Goal: Transaction & Acquisition: Book appointment/travel/reservation

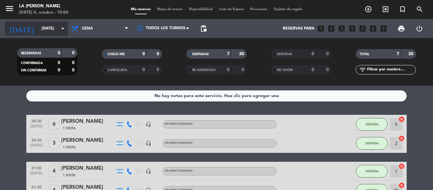
click at [62, 29] on icon "arrow_drop_down" at bounding box center [63, 29] width 8 height 8
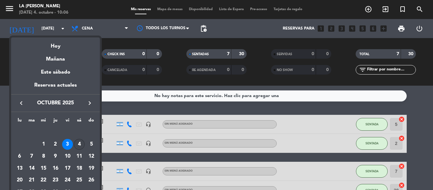
click at [78, 144] on div "4" at bounding box center [79, 144] width 11 height 11
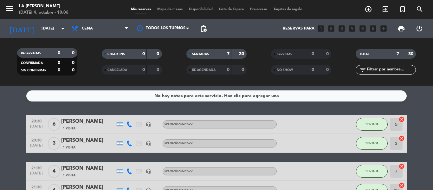
type input "[DATE]"
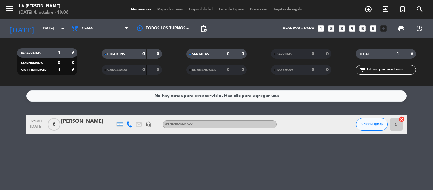
click at [166, 11] on span "Mapa de mesas" at bounding box center [170, 9] width 32 height 3
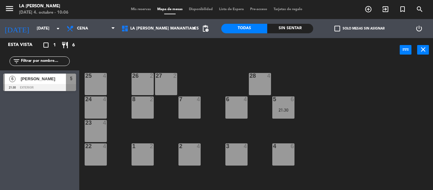
click at [99, 83] on div "25 4" at bounding box center [96, 84] width 22 height 22
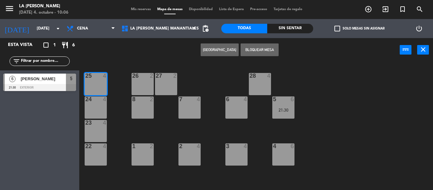
click at [105, 104] on div "24 4" at bounding box center [96, 107] width 22 height 22
click at [98, 132] on div "23 4" at bounding box center [96, 131] width 22 height 22
click at [102, 153] on div "22 4" at bounding box center [96, 154] width 22 height 22
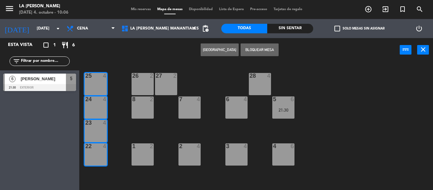
click at [261, 53] on button "Bloquear Mesa" at bounding box center [260, 49] width 38 height 13
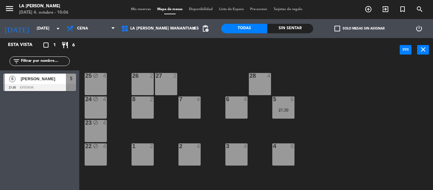
click at [146, 80] on div "26 2" at bounding box center [143, 84] width 22 height 22
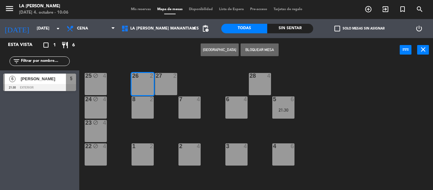
click at [164, 88] on div "27 2" at bounding box center [166, 84] width 22 height 22
click at [144, 113] on div "8 2" at bounding box center [143, 107] width 22 height 22
click at [246, 50] on button "Bloquear Mesa" at bounding box center [260, 49] width 38 height 13
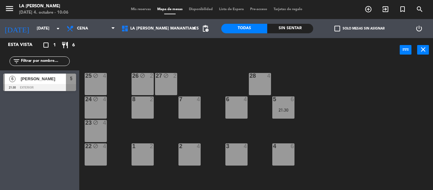
click at [191, 106] on div "7 4" at bounding box center [190, 107] width 22 height 22
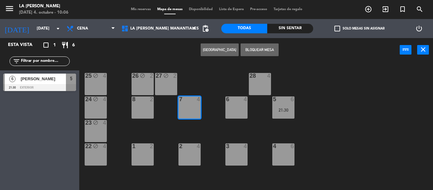
click at [143, 103] on div "8 2" at bounding box center [143, 107] width 22 height 22
click at [249, 51] on button "Bloquear Mesa" at bounding box center [260, 49] width 38 height 13
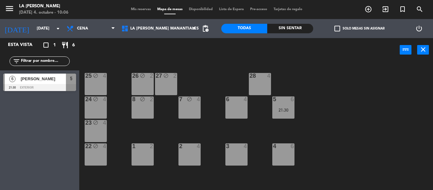
drag, startPoint x: 236, startPoint y: 108, endPoint x: 242, endPoint y: 98, distance: 11.2
click at [236, 108] on div "6 4" at bounding box center [237, 107] width 22 height 22
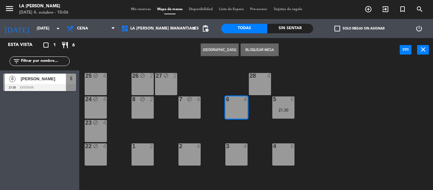
click at [258, 86] on div "28 4" at bounding box center [260, 84] width 22 height 22
click at [259, 46] on button "Bloquear Mesa" at bounding box center [260, 49] width 38 height 13
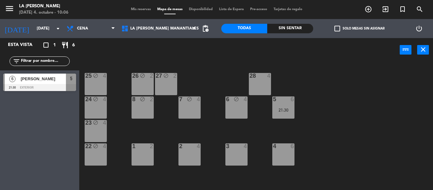
click at [259, 87] on div "28 4" at bounding box center [260, 84] width 22 height 22
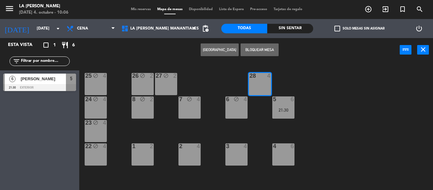
click at [276, 154] on div "4 6" at bounding box center [284, 154] width 22 height 22
click at [241, 159] on div "3 4" at bounding box center [237, 154] width 22 height 22
click at [259, 50] on button "Bloquear Mesa" at bounding box center [260, 49] width 38 height 13
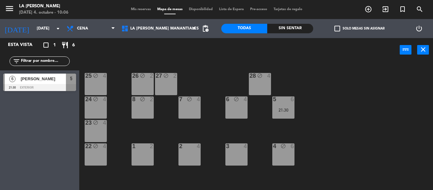
click at [240, 153] on div "3 4" at bounding box center [237, 154] width 22 height 22
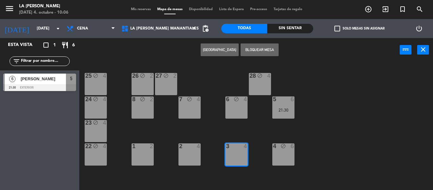
click at [187, 153] on div "2 4" at bounding box center [190, 154] width 22 height 22
click at [144, 155] on div "1 2" at bounding box center [143, 154] width 22 height 22
click at [254, 54] on button "Bloquear Mesa" at bounding box center [260, 49] width 38 height 13
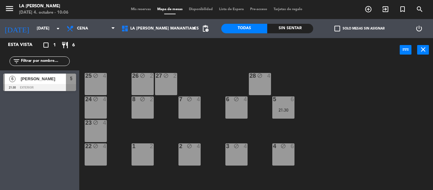
click at [143, 156] on div "1 2" at bounding box center [143, 154] width 22 height 22
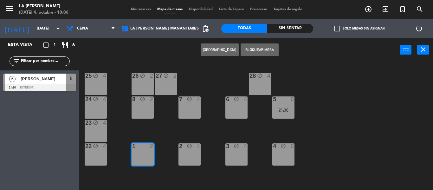
click at [274, 45] on button "Bloquear Mesa" at bounding box center [260, 49] width 38 height 13
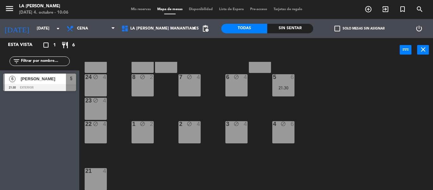
scroll to position [46, 0]
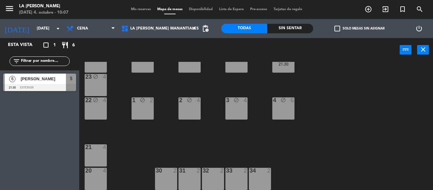
click at [94, 151] on div "21 4" at bounding box center [96, 147] width 22 height 6
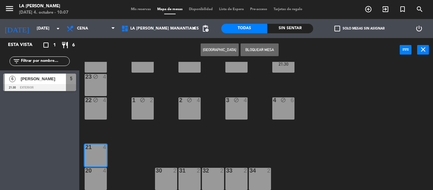
click at [98, 176] on div "20 4" at bounding box center [96, 179] width 22 height 22
click at [253, 49] on button "Bloquear Mesa" at bounding box center [260, 49] width 38 height 13
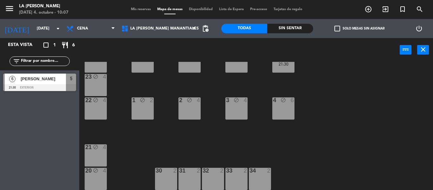
click at [167, 184] on div "30 2" at bounding box center [166, 179] width 22 height 22
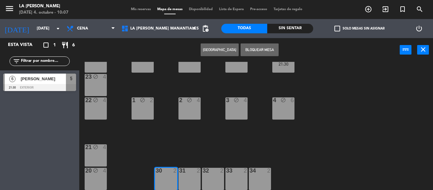
click at [188, 181] on div "31 2" at bounding box center [190, 179] width 22 height 22
click at [208, 175] on div "32 2" at bounding box center [213, 179] width 22 height 22
click at [255, 49] on button "Bloquear Mesa" at bounding box center [260, 49] width 38 height 13
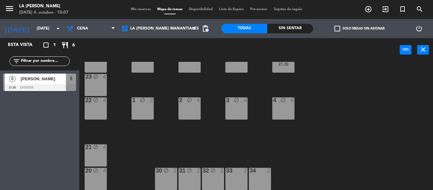
click at [242, 171] on div "2" at bounding box center [247, 171] width 10 height 6
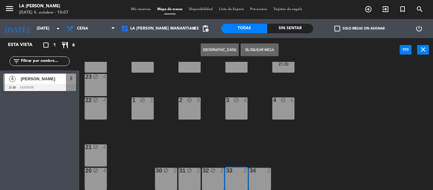
click at [255, 175] on div "34 2" at bounding box center [260, 179] width 22 height 22
click at [253, 47] on button "Bloquear Mesa" at bounding box center [260, 49] width 38 height 13
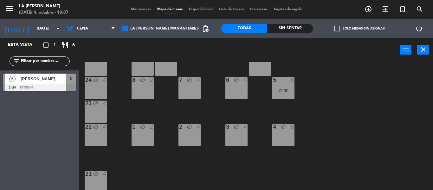
scroll to position [0, 0]
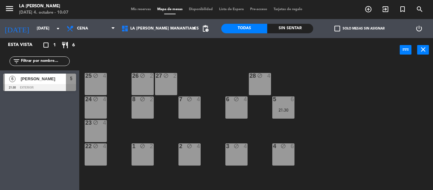
click at [136, 8] on span "Mis reservas" at bounding box center [141, 9] width 26 height 3
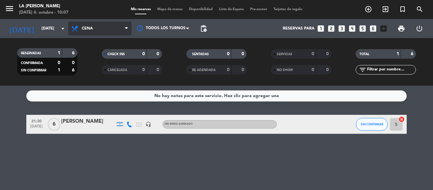
click at [127, 30] on icon at bounding box center [126, 28] width 3 height 5
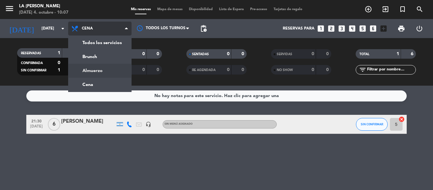
click at [109, 71] on div "menu LA [PERSON_NAME] [DATE] 4. octubre - 10:07 Mis reservas Mapa de mesas Disp…" at bounding box center [216, 43] width 433 height 86
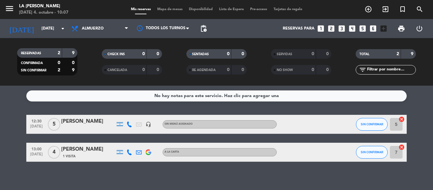
click at [173, 8] on span "Mapa de mesas" at bounding box center [170, 9] width 32 height 3
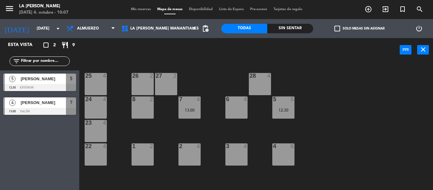
click at [95, 89] on div "25 4" at bounding box center [96, 84] width 22 height 22
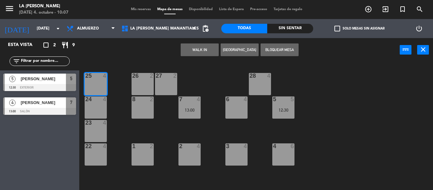
drag, startPoint x: 104, startPoint y: 104, endPoint x: 105, endPoint y: 108, distance: 4.8
click at [104, 104] on div "24 4" at bounding box center [96, 107] width 22 height 22
drag, startPoint x: 100, startPoint y: 128, endPoint x: 99, endPoint y: 138, distance: 10.2
click at [100, 128] on div "23 4" at bounding box center [96, 131] width 22 height 22
click at [101, 148] on div at bounding box center [95, 146] width 10 height 6
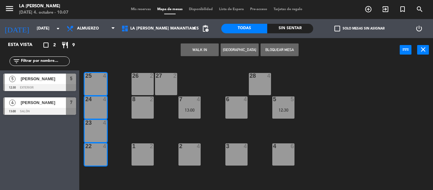
click at [266, 50] on button "Bloquear Mesa" at bounding box center [280, 49] width 38 height 13
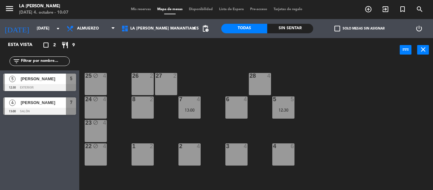
click at [143, 83] on div "26 2" at bounding box center [143, 84] width 22 height 22
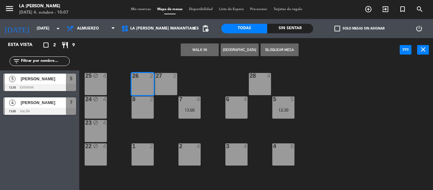
click at [166, 87] on div "27 2" at bounding box center [166, 84] width 22 height 22
click at [150, 107] on div "8 2" at bounding box center [143, 107] width 22 height 22
click at [270, 50] on button "Bloquear Mesa" at bounding box center [280, 49] width 38 height 13
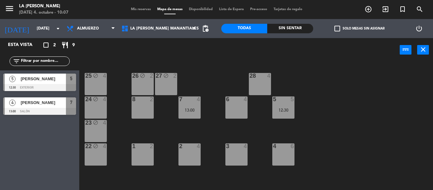
click at [148, 108] on div "8 2" at bounding box center [143, 107] width 22 height 22
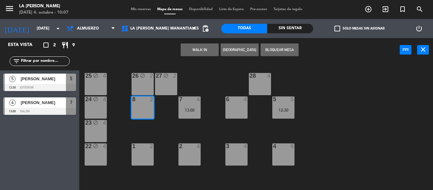
drag, startPoint x: 141, startPoint y: 154, endPoint x: 162, endPoint y: 154, distance: 20.6
click at [141, 154] on div "1 2" at bounding box center [143, 154] width 22 height 22
click at [188, 145] on div at bounding box center [189, 146] width 10 height 6
click at [246, 159] on div "3 4" at bounding box center [237, 154] width 22 height 22
click at [283, 43] on div "WALK IN [GEOGRAPHIC_DATA] Bloquear Mesa power_input close" at bounding box center [239, 50] width 321 height 24
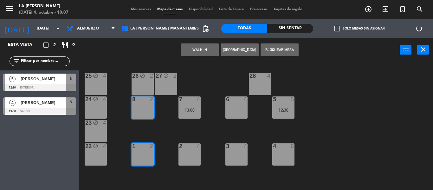
click at [272, 50] on button "Bloquear Mesa" at bounding box center [280, 49] width 38 height 13
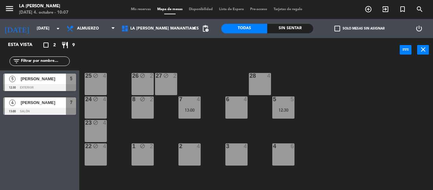
click at [255, 84] on div "28 4" at bounding box center [260, 84] width 22 height 22
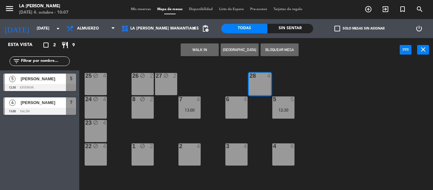
click at [243, 101] on div "4" at bounding box center [247, 99] width 10 height 6
click at [276, 51] on button "Bloquear Mesa" at bounding box center [280, 49] width 38 height 13
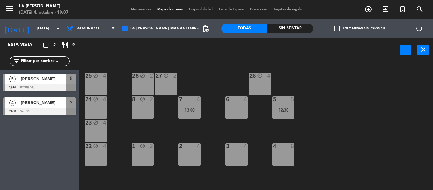
click at [244, 108] on div "6 4" at bounding box center [237, 107] width 22 height 22
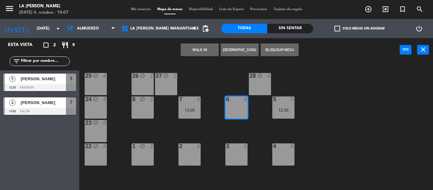
click at [239, 149] on div "3 4" at bounding box center [237, 146] width 22 height 6
click at [294, 48] on button "Bloquear Mesa" at bounding box center [280, 49] width 38 height 13
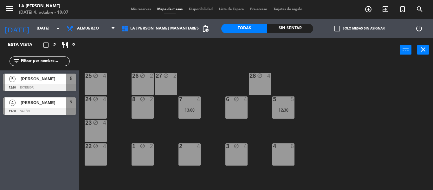
drag, startPoint x: 282, startPoint y: 153, endPoint x: 267, endPoint y: 152, distance: 14.4
click at [282, 154] on div "4 6" at bounding box center [284, 154] width 22 height 22
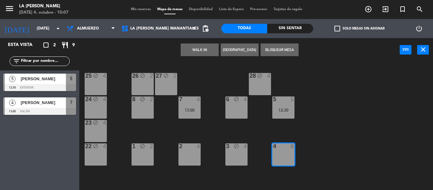
click at [199, 157] on div "2 4" at bounding box center [190, 154] width 22 height 22
click at [281, 45] on button "Bloquear Mesa" at bounding box center [280, 49] width 38 height 13
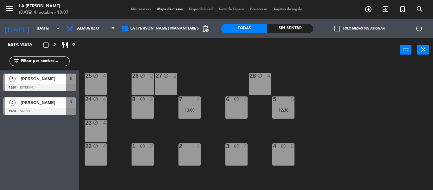
click at [193, 152] on div "2 4" at bounding box center [190, 154] width 22 height 22
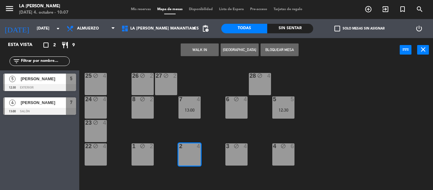
click at [284, 50] on button "Bloquear Mesa" at bounding box center [280, 49] width 38 height 13
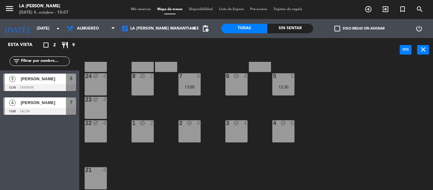
scroll to position [46, 0]
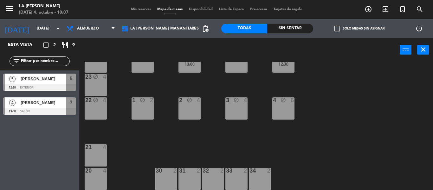
click at [98, 149] on div at bounding box center [95, 147] width 10 height 6
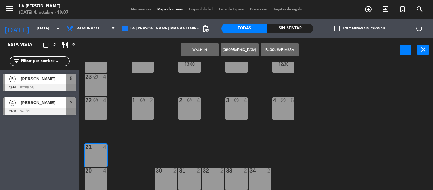
click at [101, 184] on div "20 4" at bounding box center [96, 179] width 22 height 22
click at [268, 52] on button "Bloquear Mesa" at bounding box center [280, 49] width 38 height 13
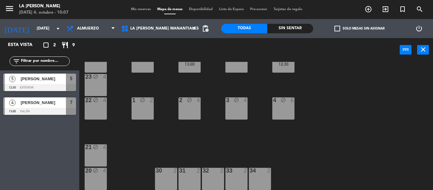
click at [176, 181] on div "30 2" at bounding box center [166, 179] width 22 height 22
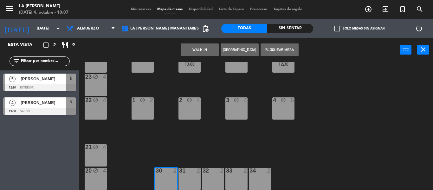
drag, startPoint x: 184, startPoint y: 179, endPoint x: 194, endPoint y: 173, distance: 12.4
click at [184, 179] on div "31 2" at bounding box center [190, 179] width 22 height 22
drag, startPoint x: 212, startPoint y: 170, endPoint x: 217, endPoint y: 161, distance: 9.9
click at [212, 170] on div at bounding box center [213, 171] width 10 height 6
click at [269, 51] on button "Bloquear Mesa" at bounding box center [280, 49] width 38 height 13
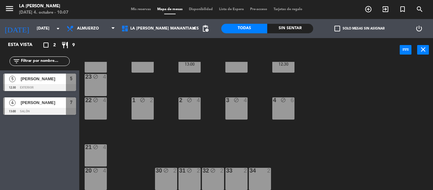
click at [238, 180] on div "33 2" at bounding box center [237, 179] width 22 height 22
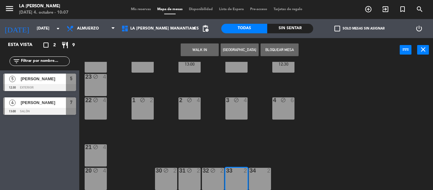
drag, startPoint x: 259, startPoint y: 184, endPoint x: 260, endPoint y: 151, distance: 33.6
click at [259, 184] on div "34 2" at bounding box center [260, 179] width 22 height 22
click at [264, 54] on button "Bloquear Mesa" at bounding box center [280, 49] width 38 height 13
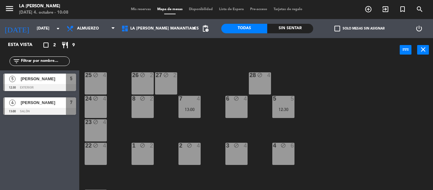
scroll to position [0, 0]
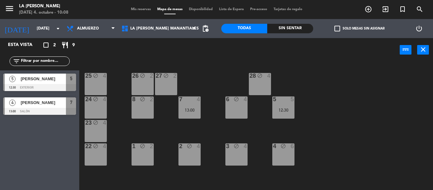
click at [142, 8] on span "Mis reservas" at bounding box center [141, 9] width 26 height 3
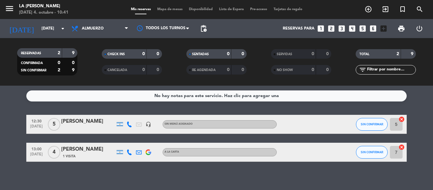
click at [353, 28] on icon "looks_4" at bounding box center [352, 28] width 8 height 8
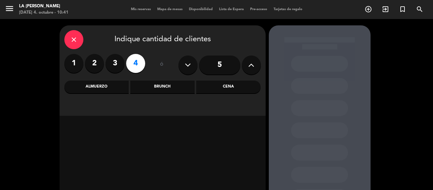
click at [109, 87] on div "Almuerzo" at bounding box center [96, 87] width 64 height 13
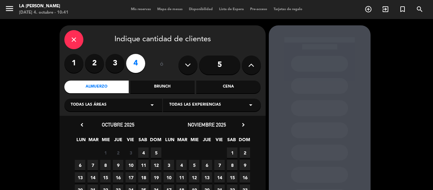
click at [142, 154] on span "4" at bounding box center [143, 153] width 10 height 10
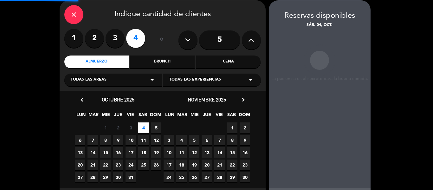
scroll to position [25, 0]
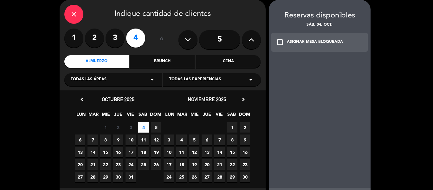
click at [279, 41] on icon "check_box_outline_blank" at bounding box center [280, 42] width 8 height 8
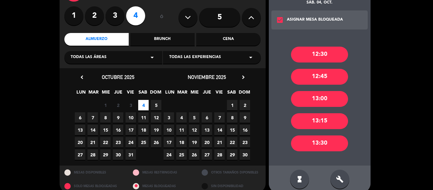
scroll to position [56, 0]
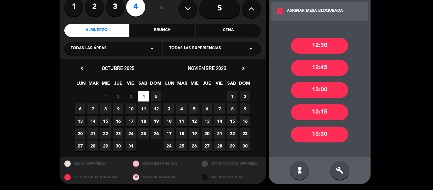
click at [341, 166] on div "build" at bounding box center [340, 170] width 19 height 19
click at [317, 48] on div "12:30" at bounding box center [319, 46] width 57 height 16
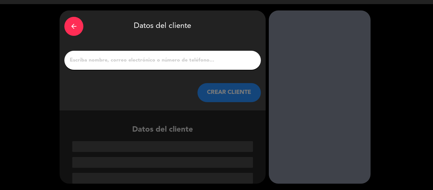
click at [206, 89] on button "CREAR CLIENTE" at bounding box center [229, 92] width 63 height 19
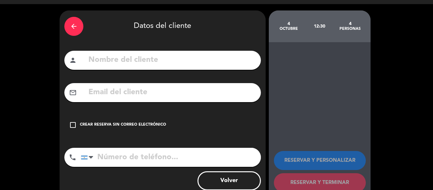
click at [89, 57] on input "text" at bounding box center [172, 60] width 168 height 13
type input "puebla"
click at [85, 124] on div "Crear reserva sin correo electrónico" at bounding box center [123, 125] width 86 height 6
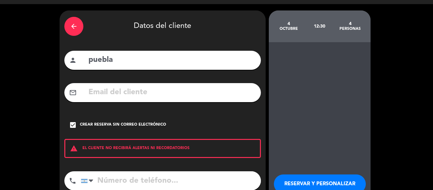
click at [130, 182] on input "tel" at bounding box center [171, 180] width 180 height 19
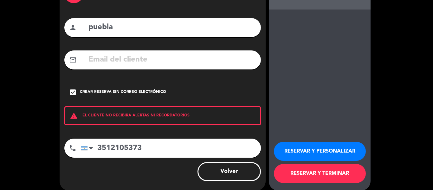
scroll to position [55, 0]
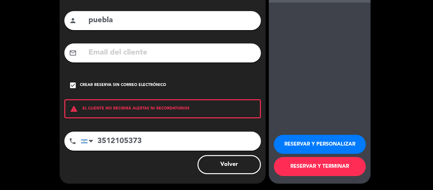
type input "3512105373"
click at [330, 168] on button "RESERVAR Y TERMINAR" at bounding box center [320, 166] width 92 height 19
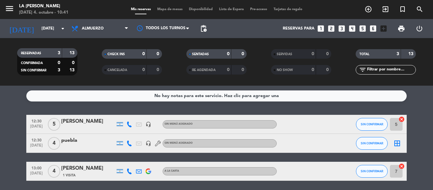
click at [398, 141] on icon "border_all" at bounding box center [398, 144] width 8 height 8
